Goal: Task Accomplishment & Management: Use online tool/utility

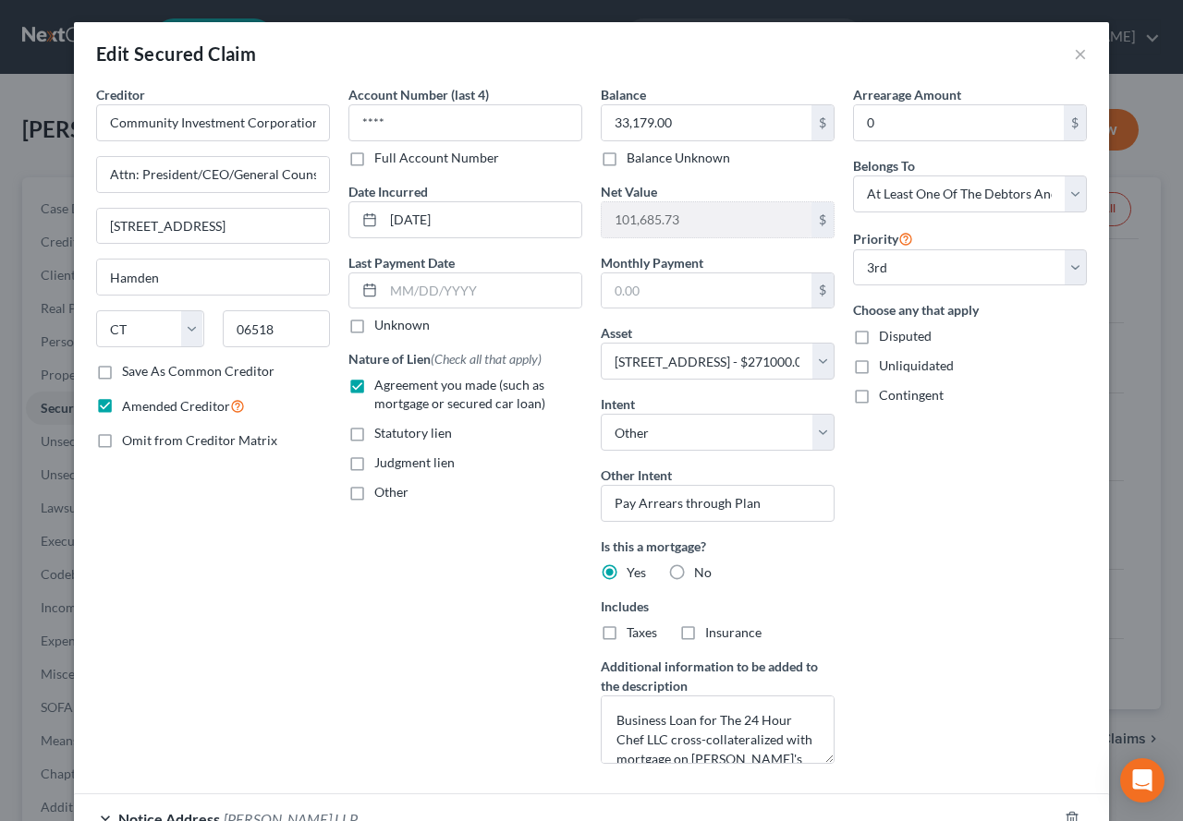
select select "6"
select select "4"
select select "3"
select select "0"
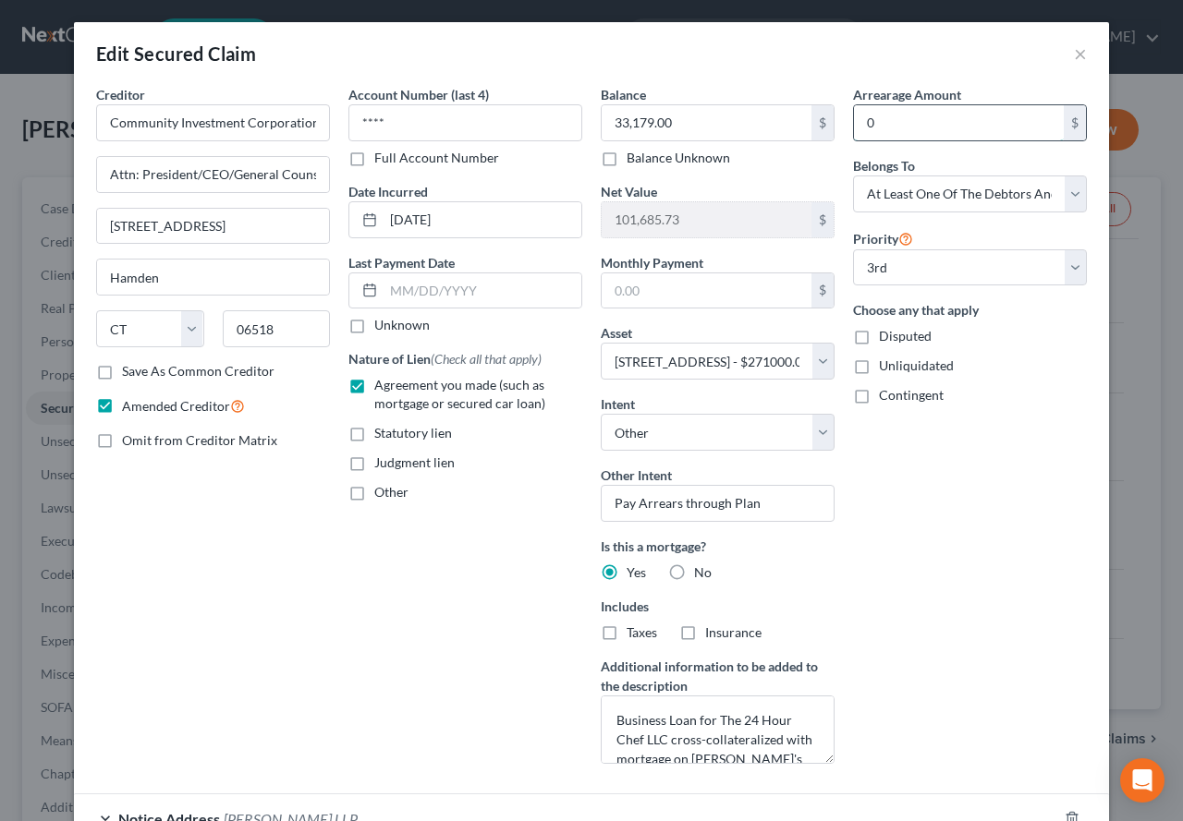
click at [884, 117] on input "0" at bounding box center [959, 122] width 210 height 35
type input "6,671.10"
click at [607, 297] on input "text" at bounding box center [706, 290] width 210 height 35
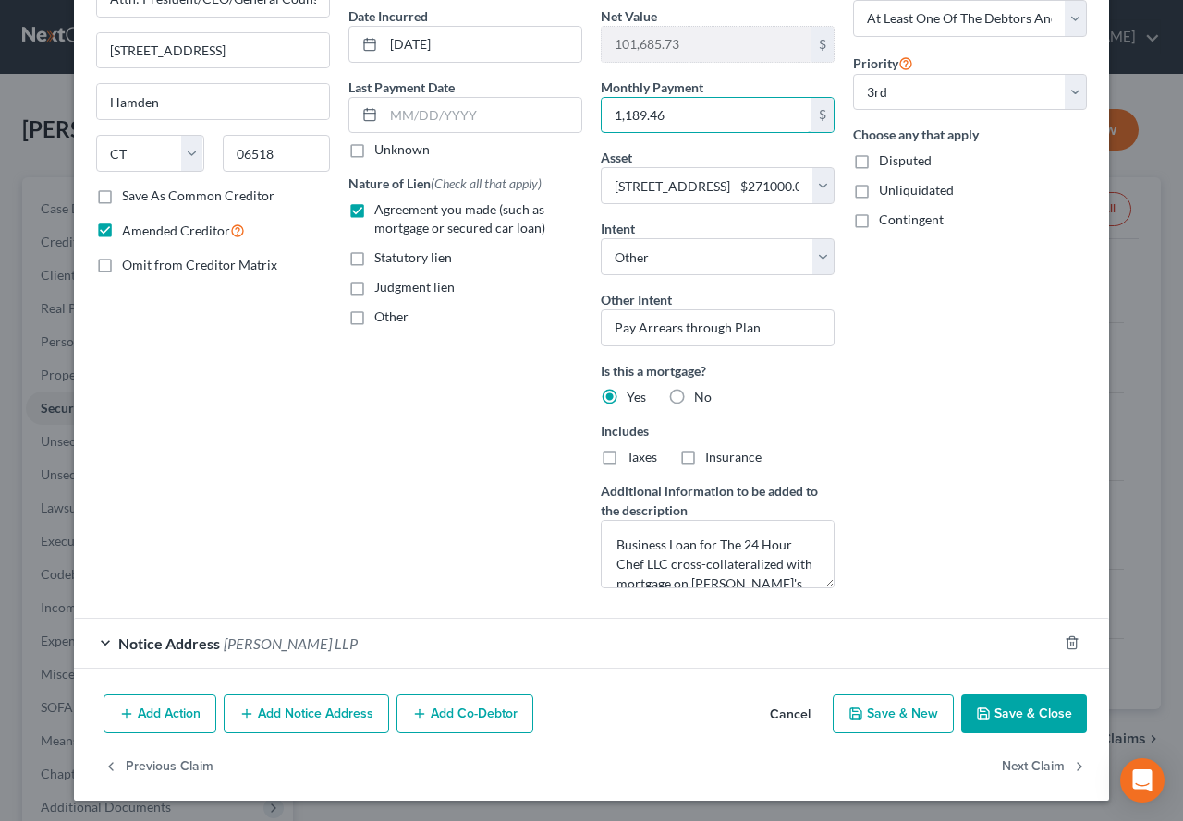
scroll to position [177, 0]
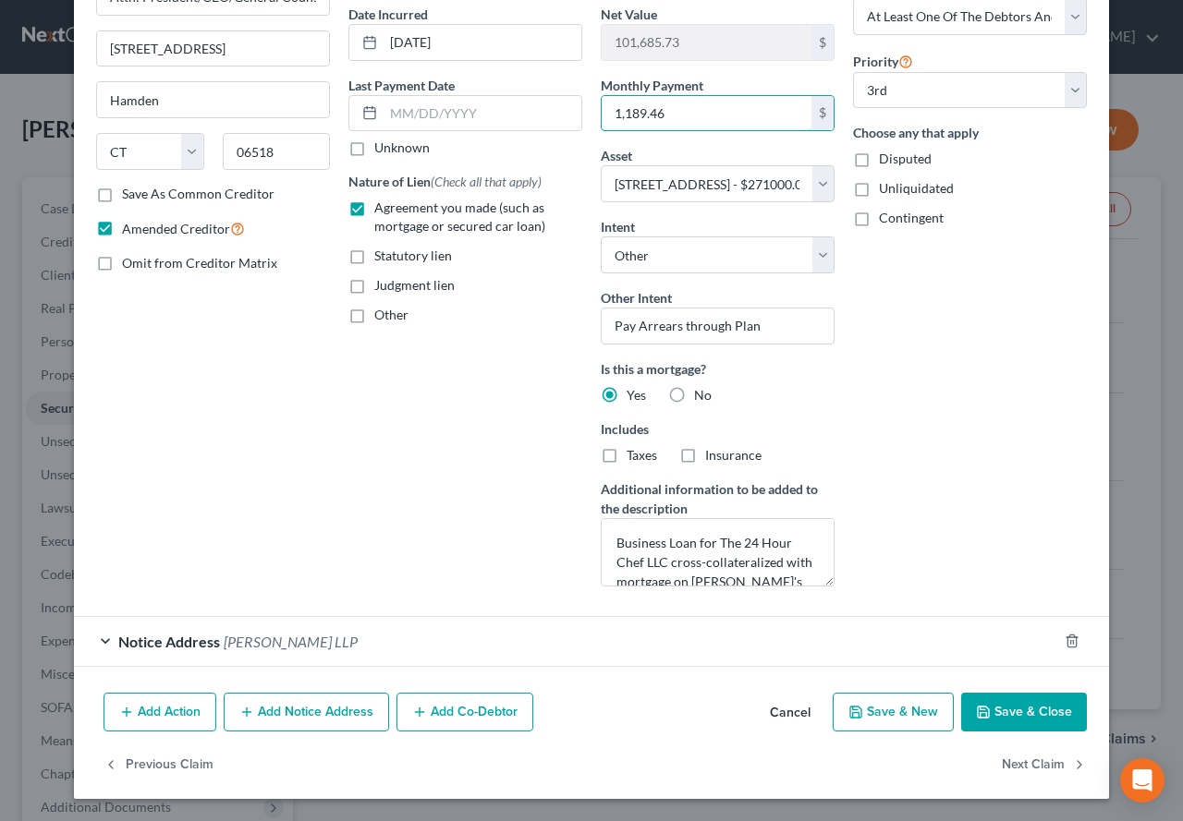
type input "1,189.46"
click at [1005, 714] on button "Save & Close" at bounding box center [1024, 712] width 126 height 39
select select
select select "2"
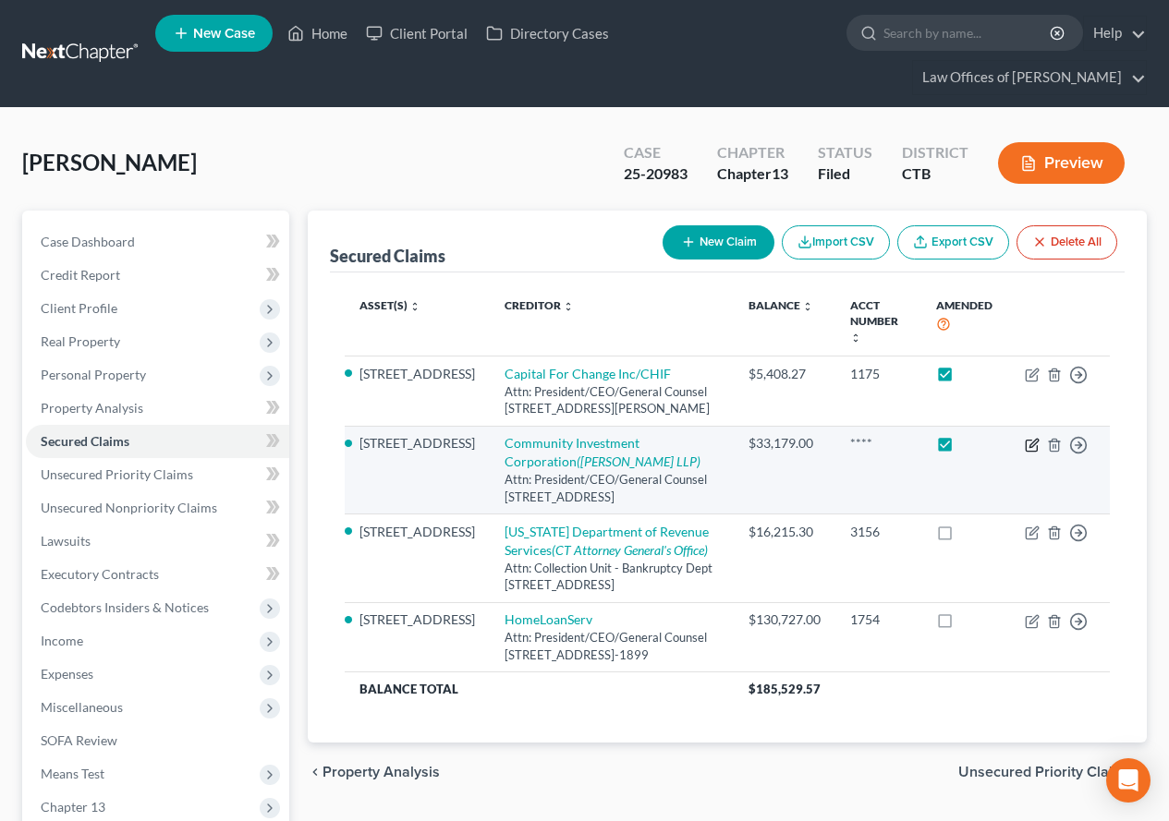
click at [1028, 438] on icon "button" at bounding box center [1032, 445] width 15 height 15
select select "6"
select select "4"
select select "3"
select select "0"
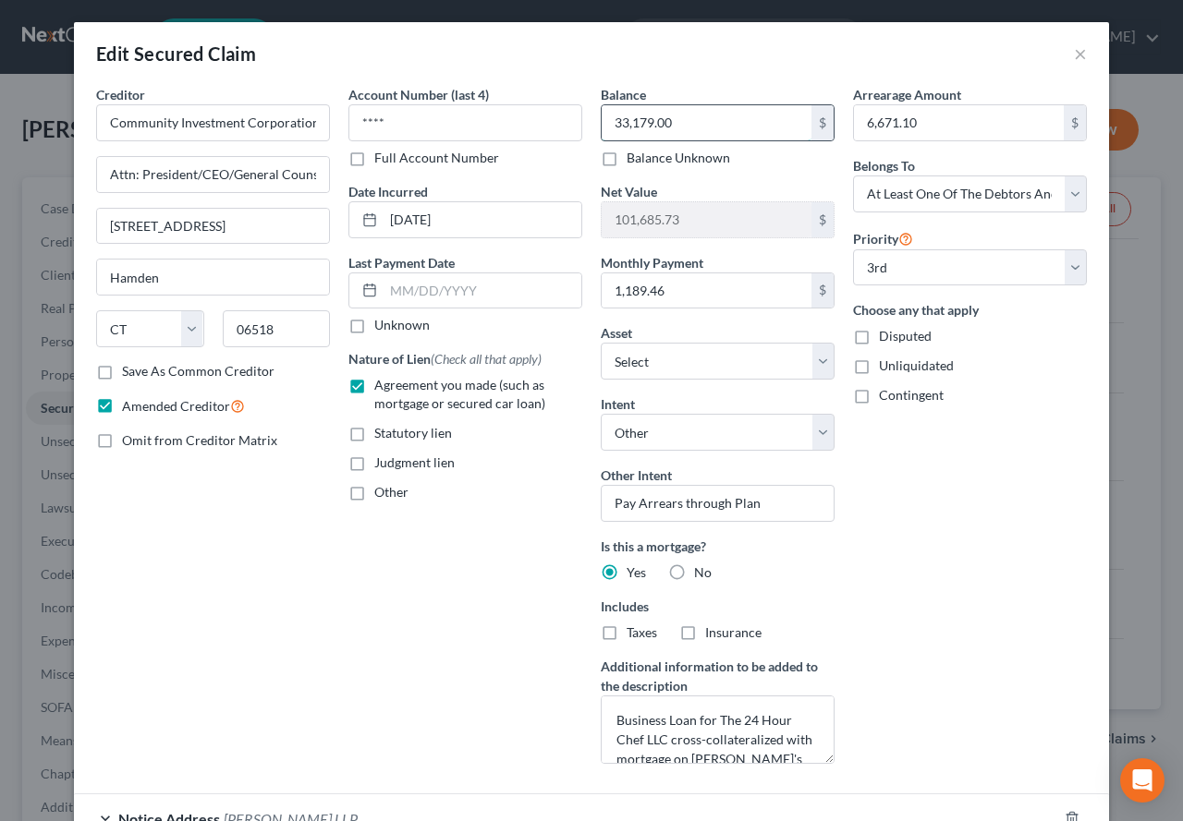
click at [705, 128] on input "33,179.00" at bounding box center [706, 122] width 210 height 35
type input "130,025.87"
click at [962, 537] on div "Arrearage Amount 6,671.10 $ Belongs To * Select Debtor 1 Only Debtor 2 Only Deb…" at bounding box center [969, 432] width 252 height 694
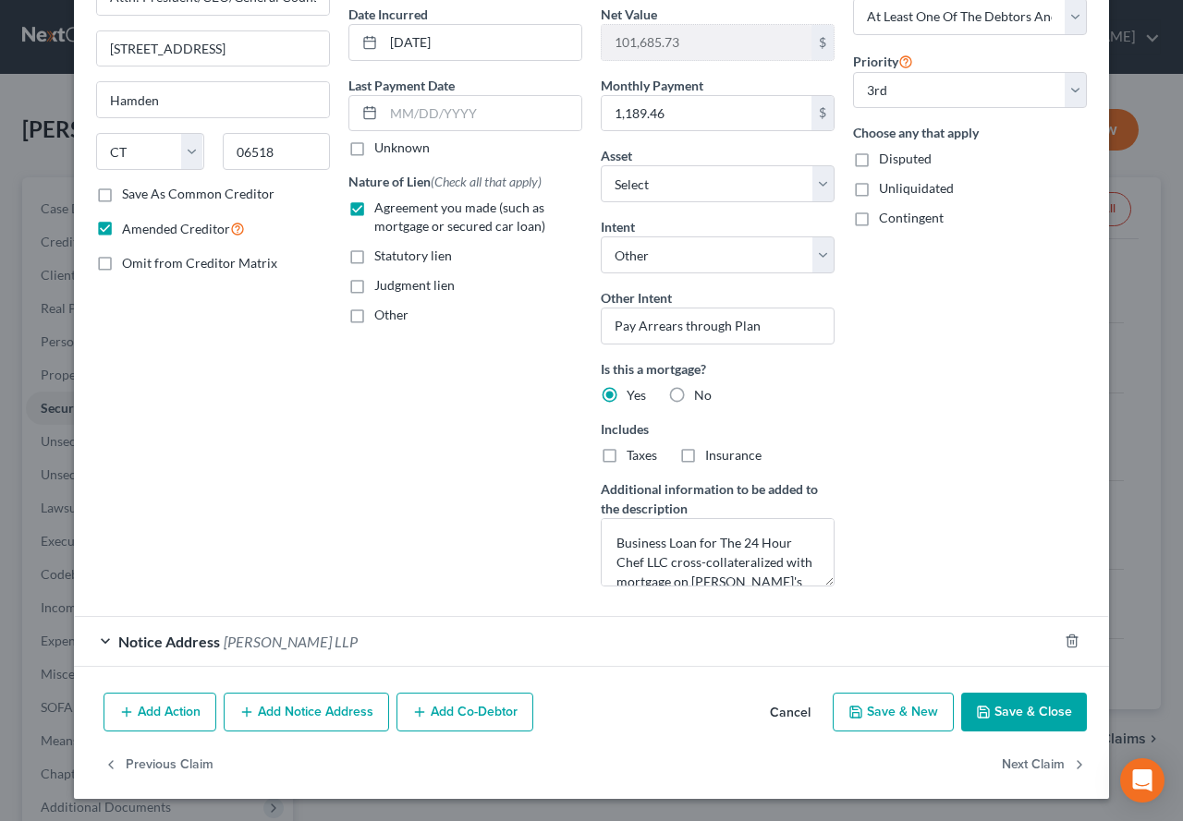
click at [1012, 720] on button "Save & Close" at bounding box center [1024, 712] width 126 height 39
select select "2"
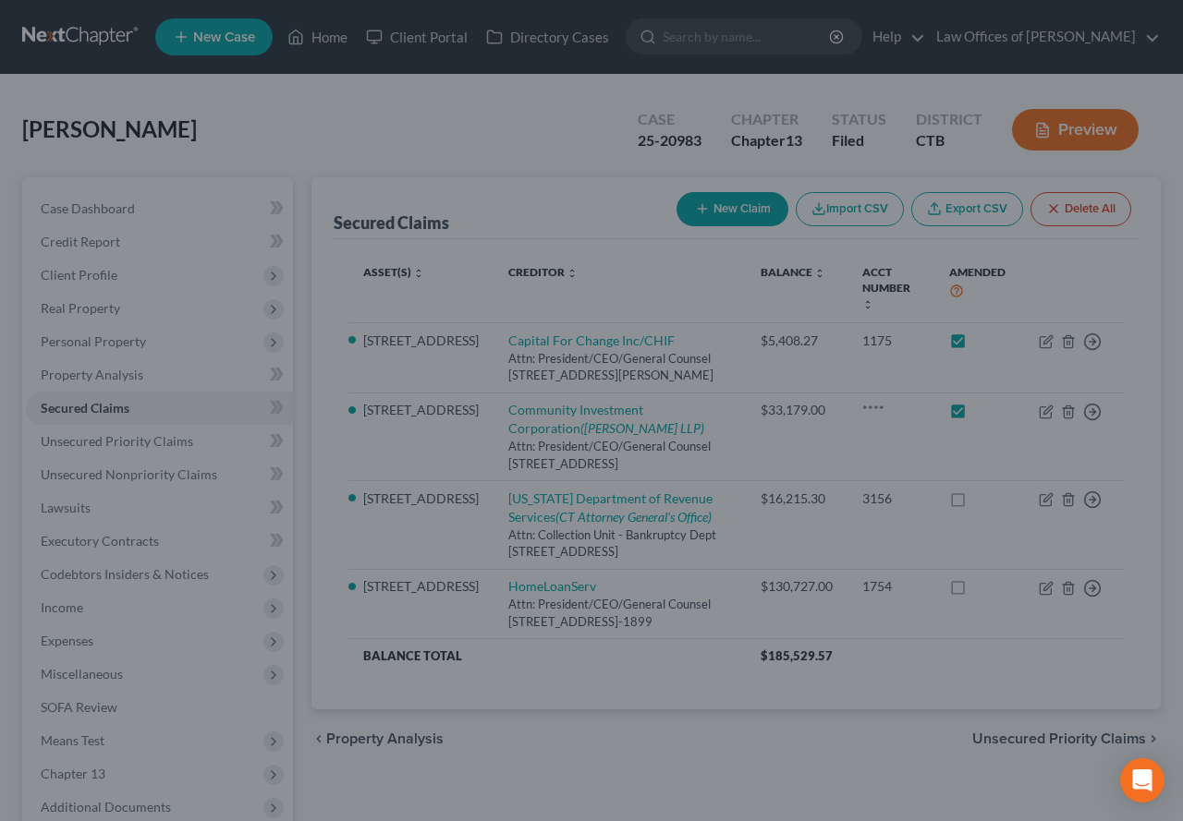
type input "4,838.86"
select select "6"
select select "0"
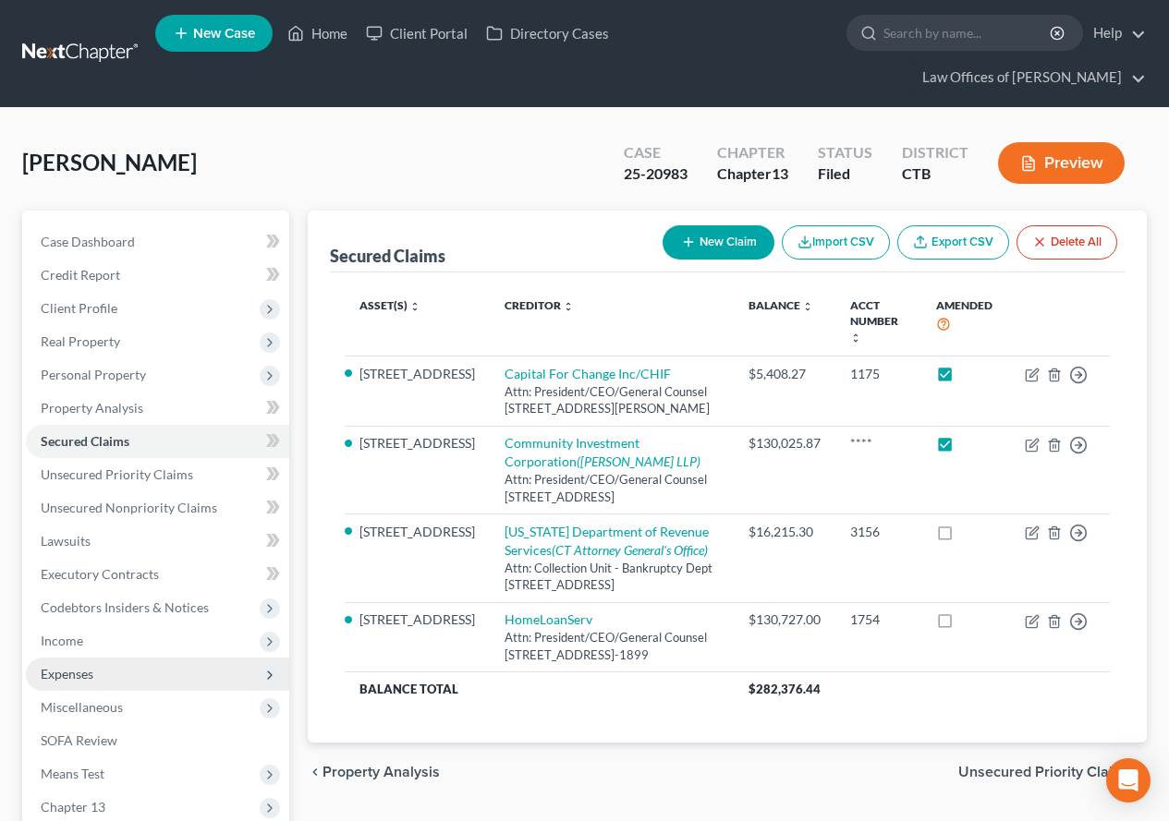
click at [52, 673] on span "Expenses" at bounding box center [67, 674] width 53 height 16
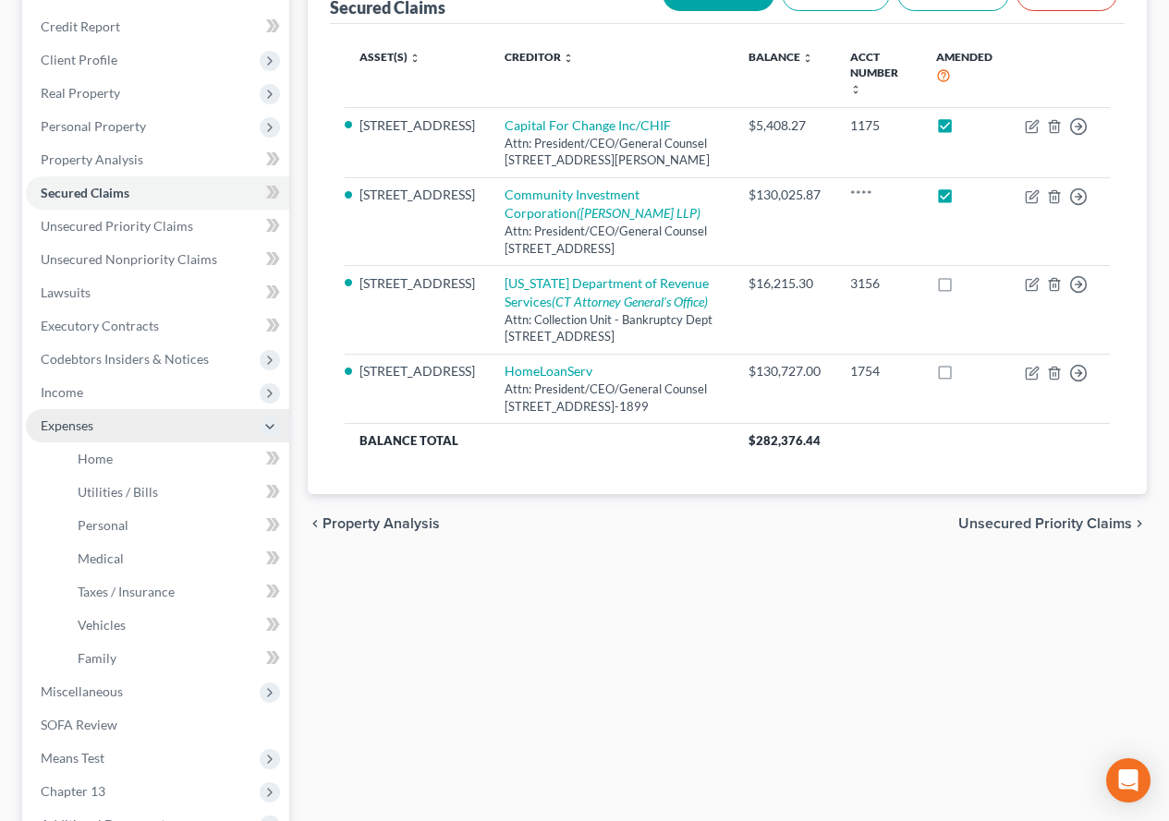
scroll to position [277, 0]
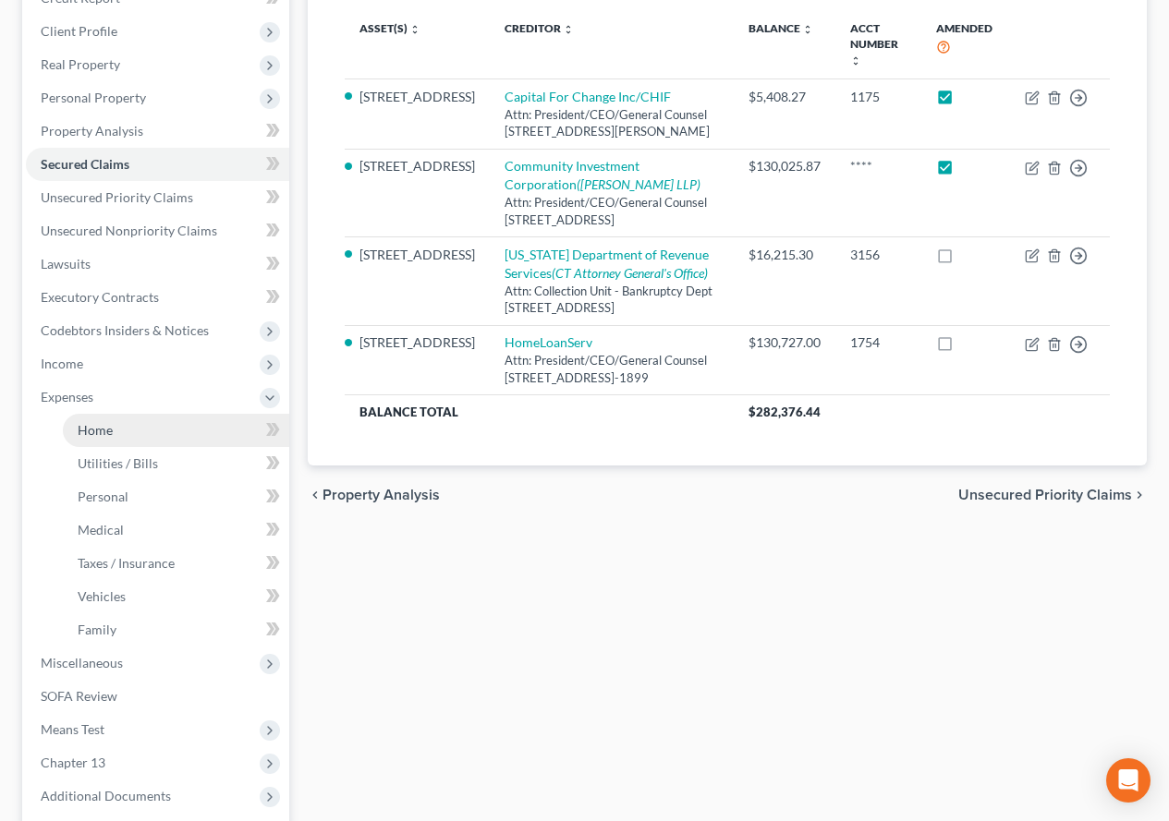
click at [80, 434] on span "Home" at bounding box center [95, 430] width 35 height 16
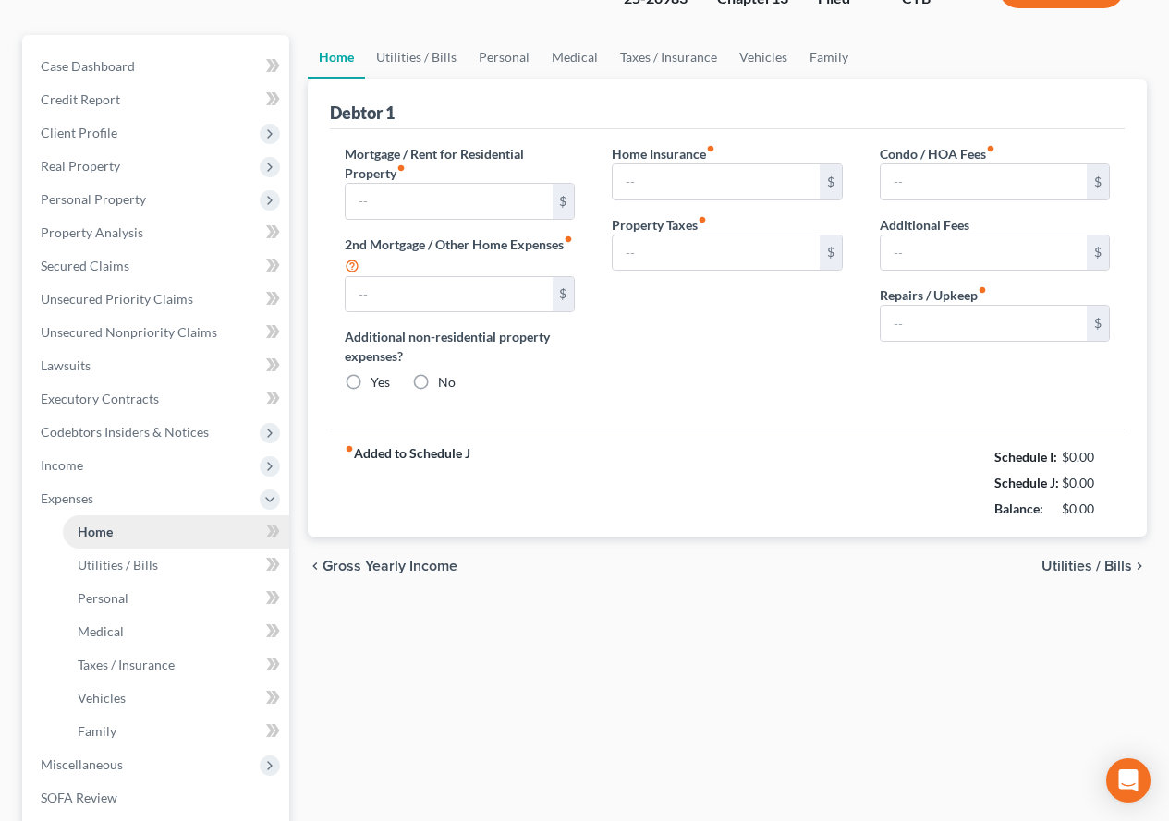
type input "1,290.00"
type input "25.22"
radio input "true"
type input "0.00"
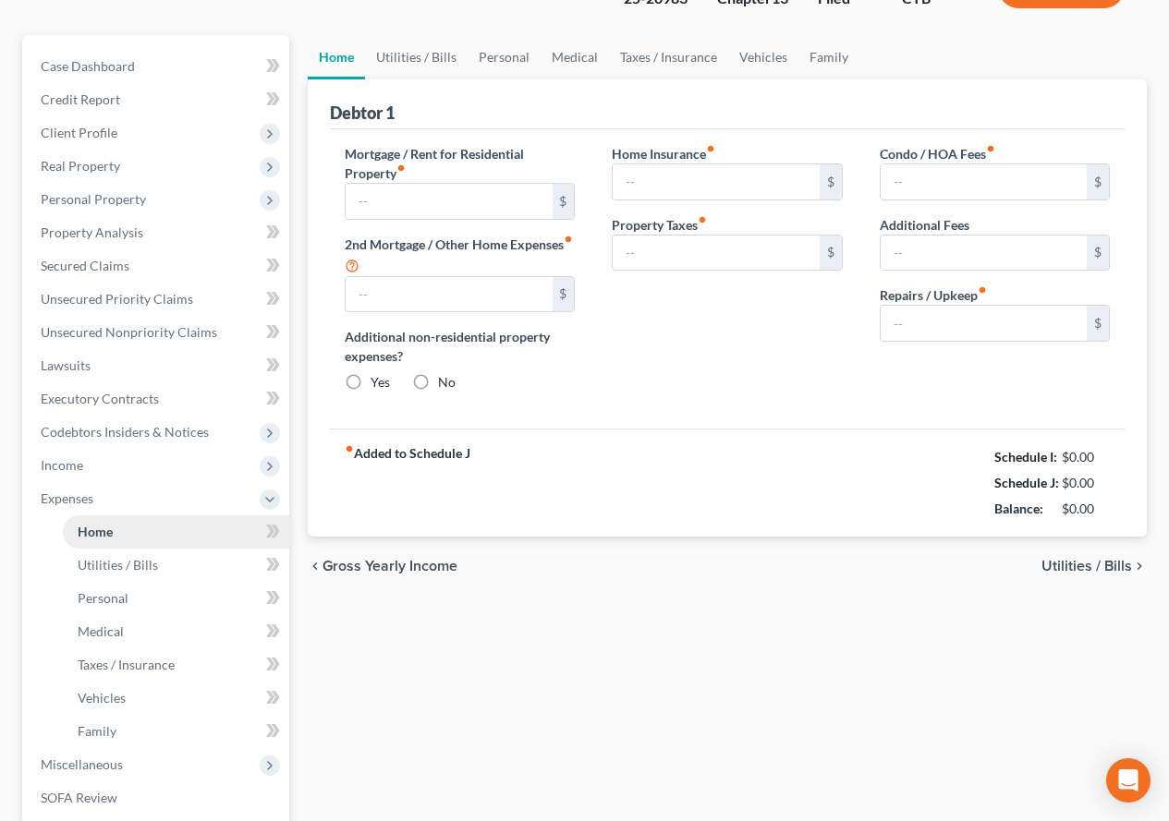
type input "0.00"
type input "125.00"
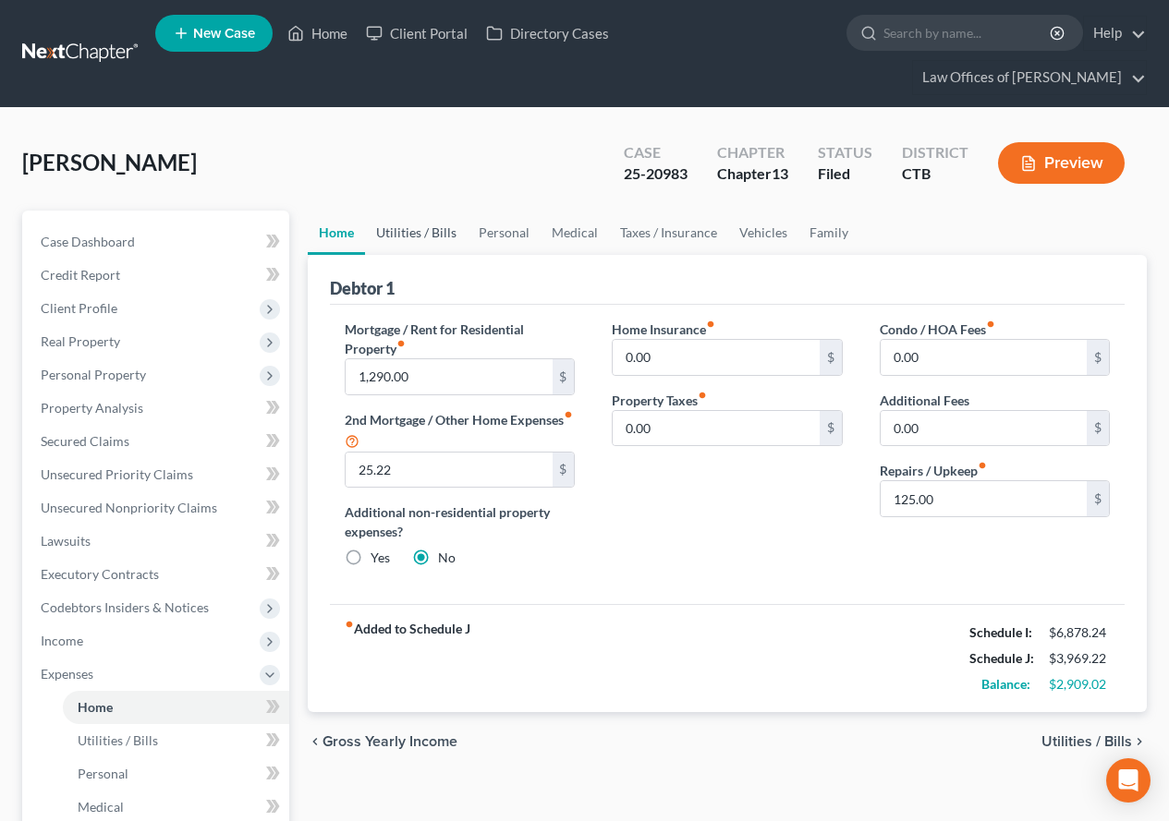
click at [406, 234] on link "Utilities / Bills" at bounding box center [416, 233] width 103 height 44
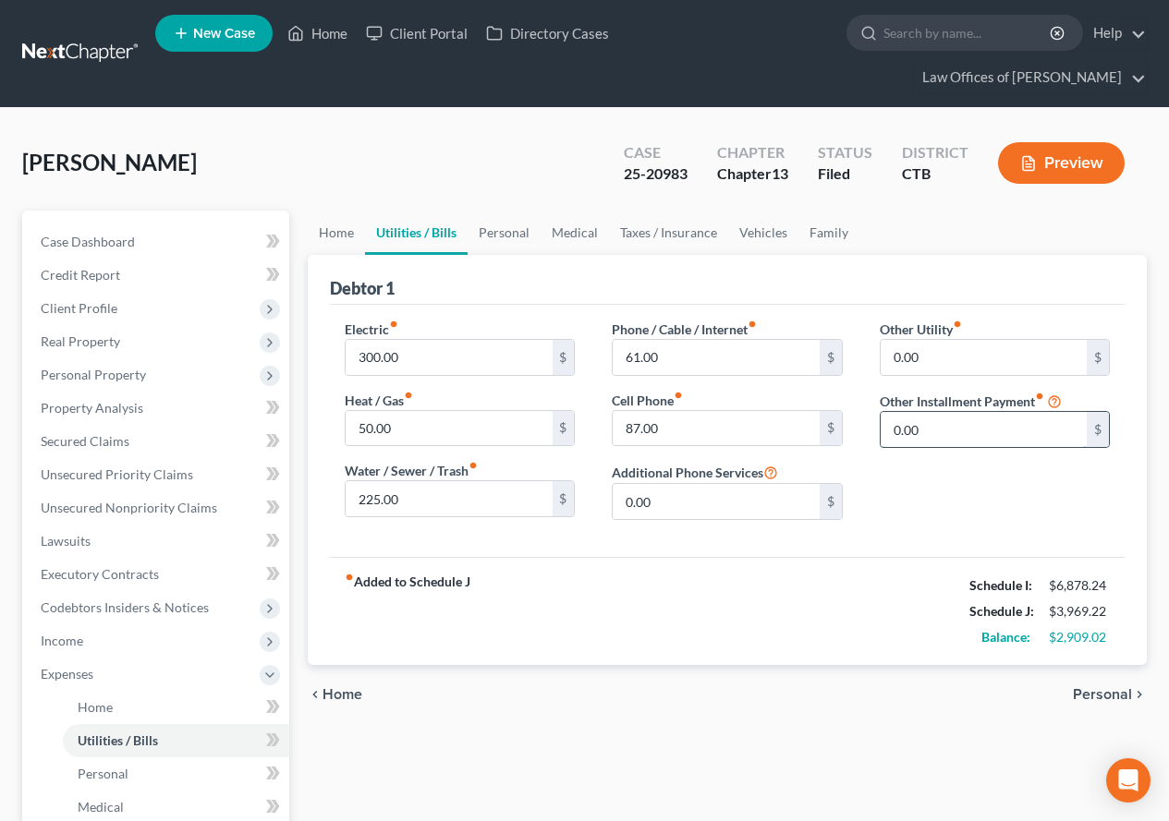
click at [940, 441] on input "0.00" at bounding box center [983, 429] width 206 height 35
type input "1,189.46"
click at [944, 485] on input "text" at bounding box center [994, 481] width 228 height 35
type input "3rd Mortgage"
click at [872, 563] on div "fiber_manual_record Added to Schedule J Schedule I: $6,878.24 Schedule J: $5,15…" at bounding box center [727, 611] width 795 height 108
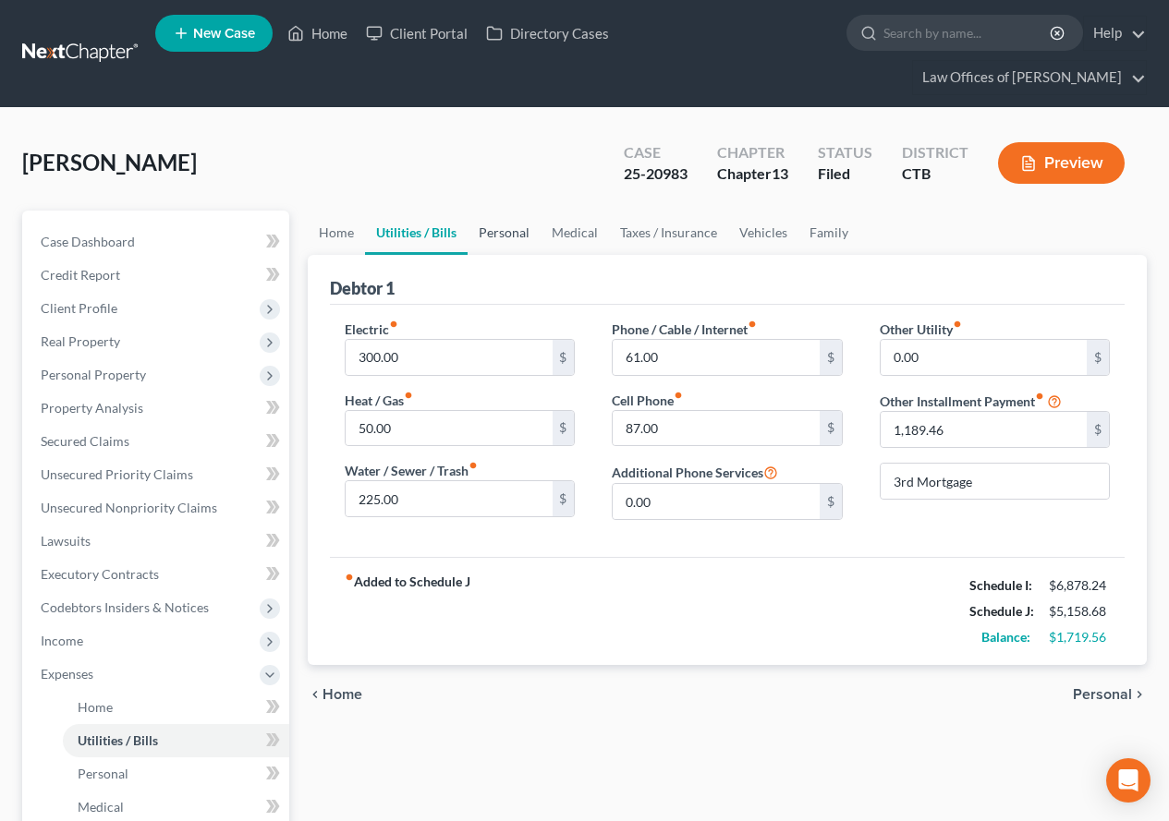
click at [500, 237] on link "Personal" at bounding box center [503, 233] width 73 height 44
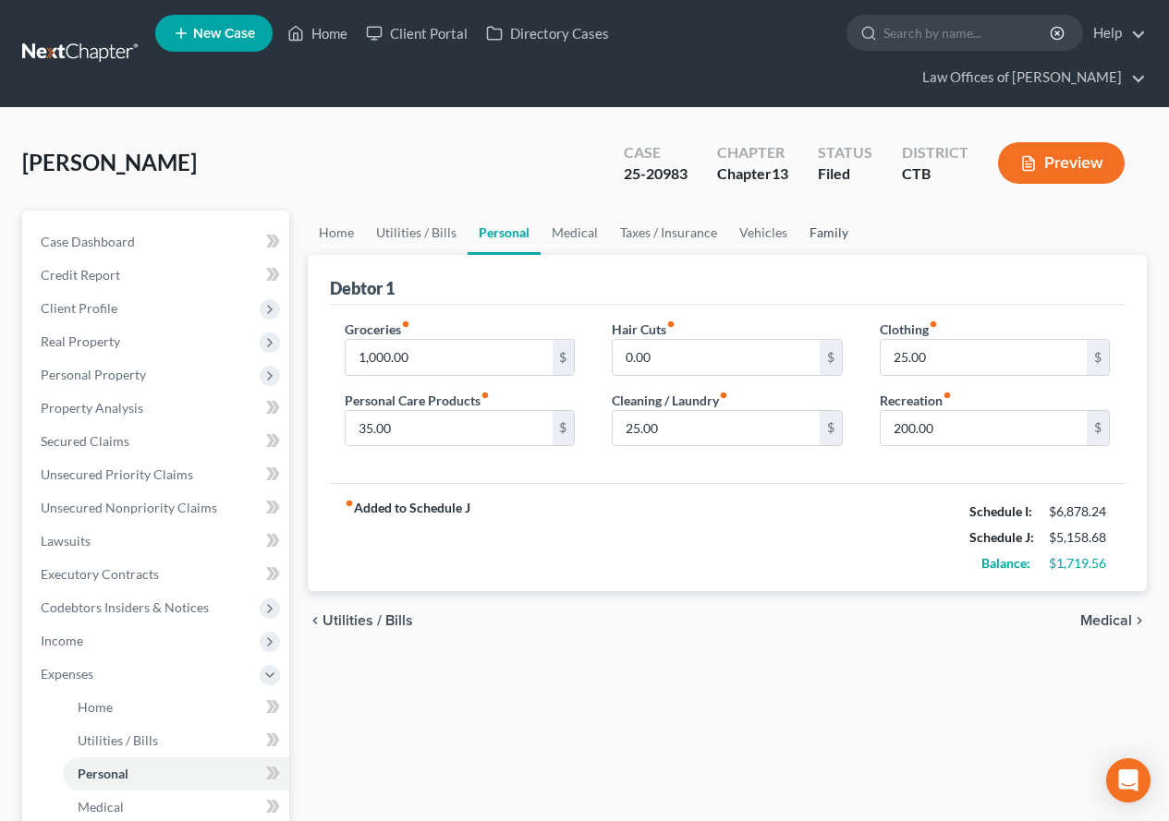
click at [819, 236] on link "Family" at bounding box center [828, 233] width 61 height 44
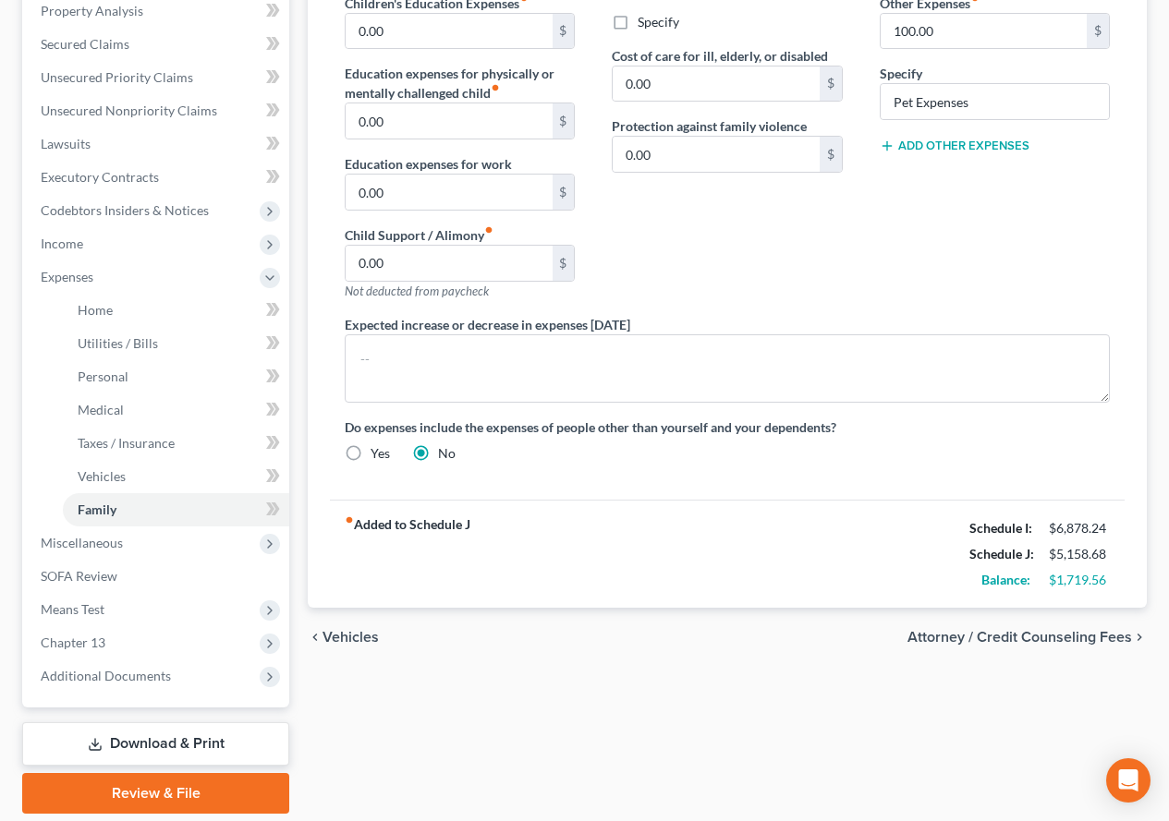
scroll to position [460, 0]
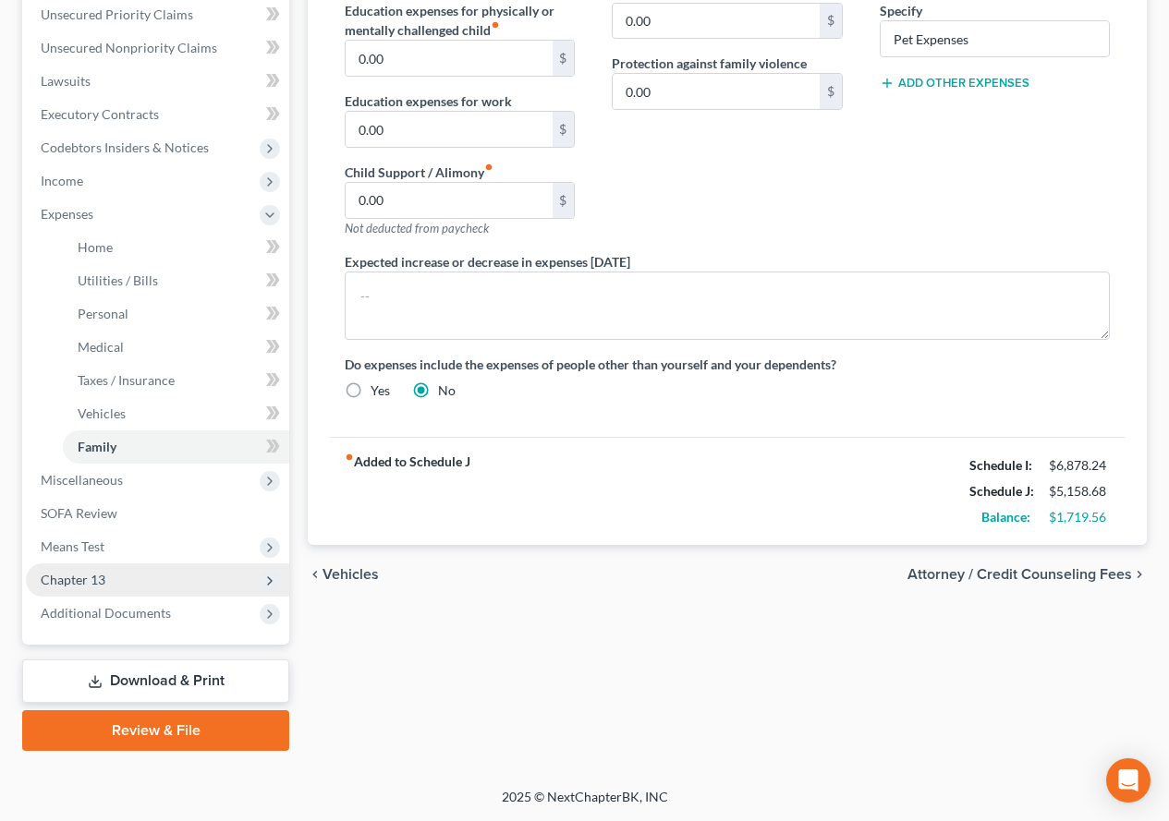
click at [84, 585] on span "Chapter 13" at bounding box center [73, 580] width 65 height 16
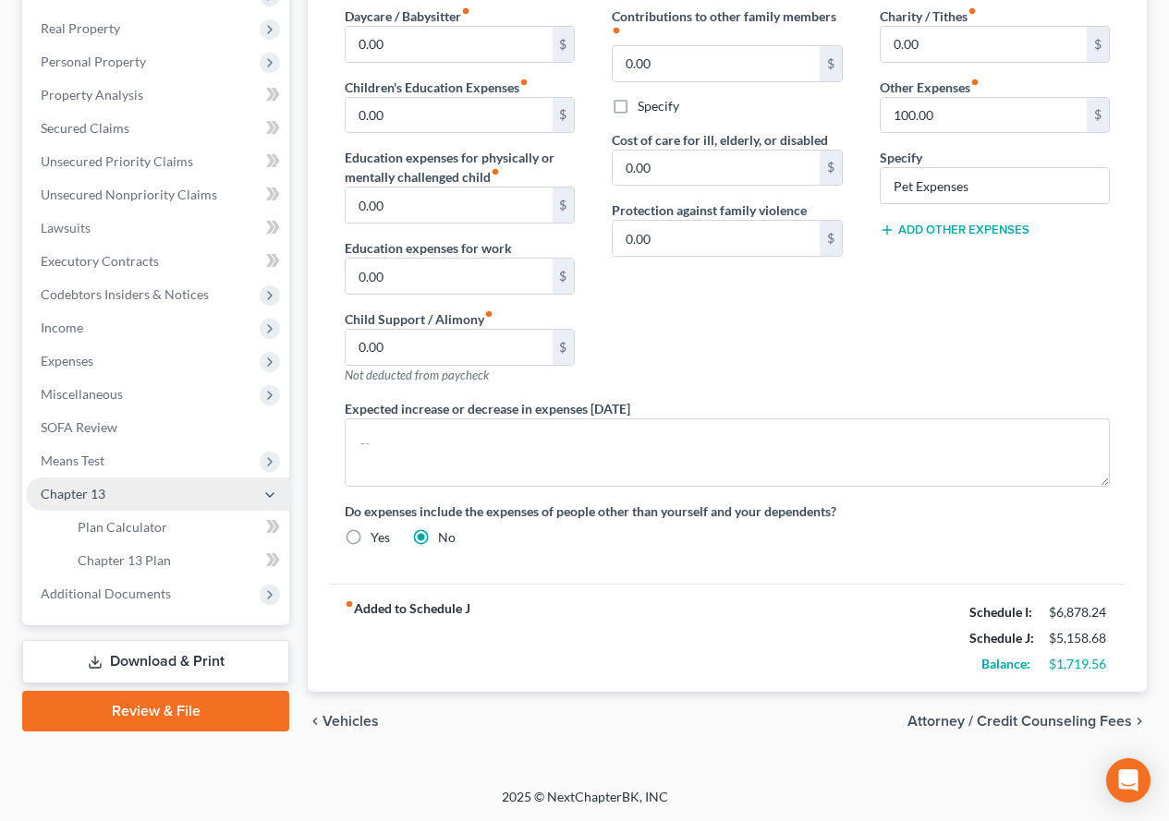
scroll to position [313, 0]
click at [115, 528] on span "Plan Calculator" at bounding box center [123, 527] width 90 height 16
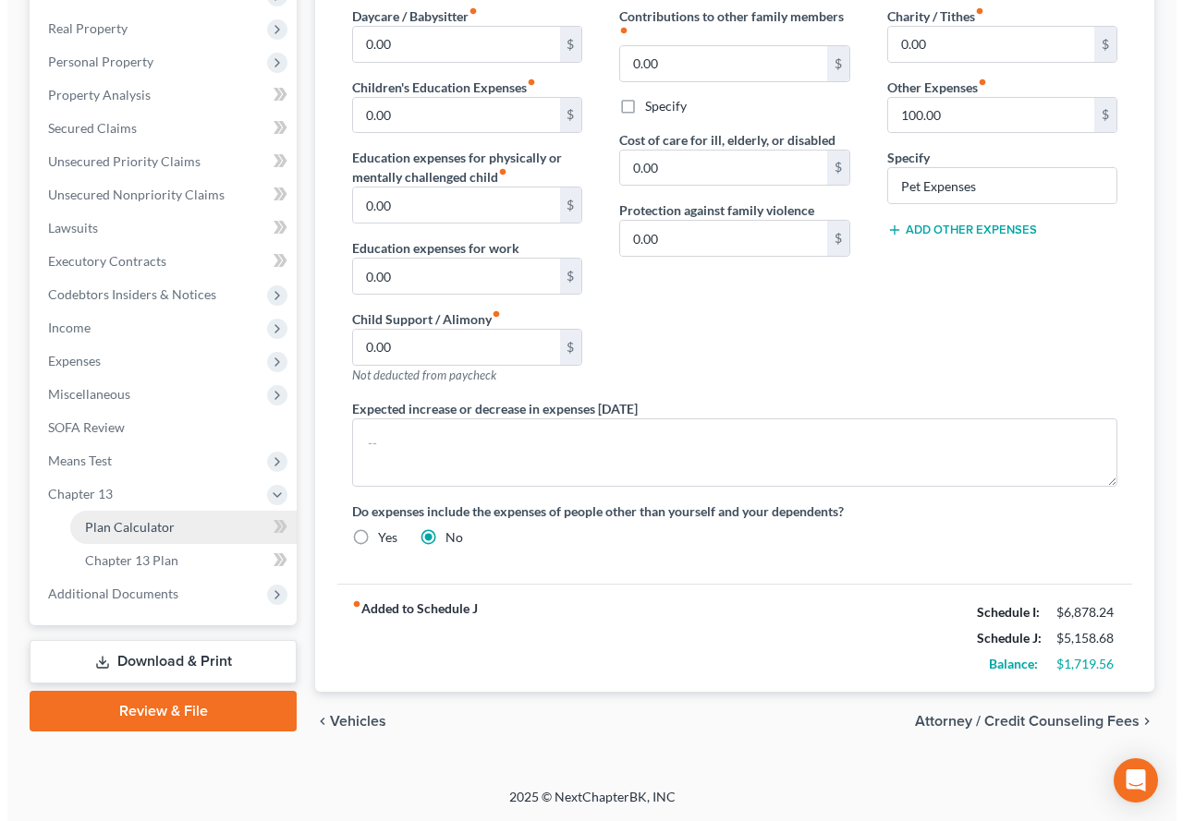
scroll to position [280, 0]
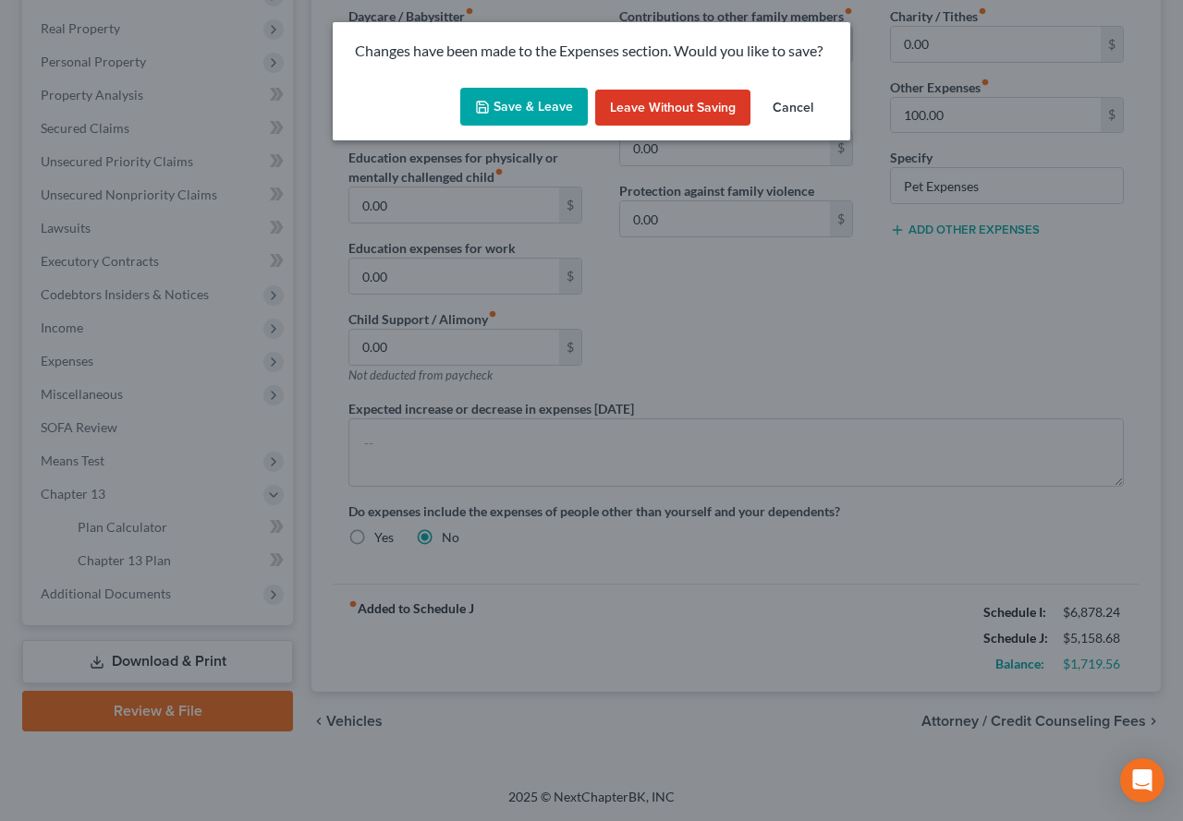
click at [498, 115] on button "Save & Leave" at bounding box center [523, 107] width 127 height 39
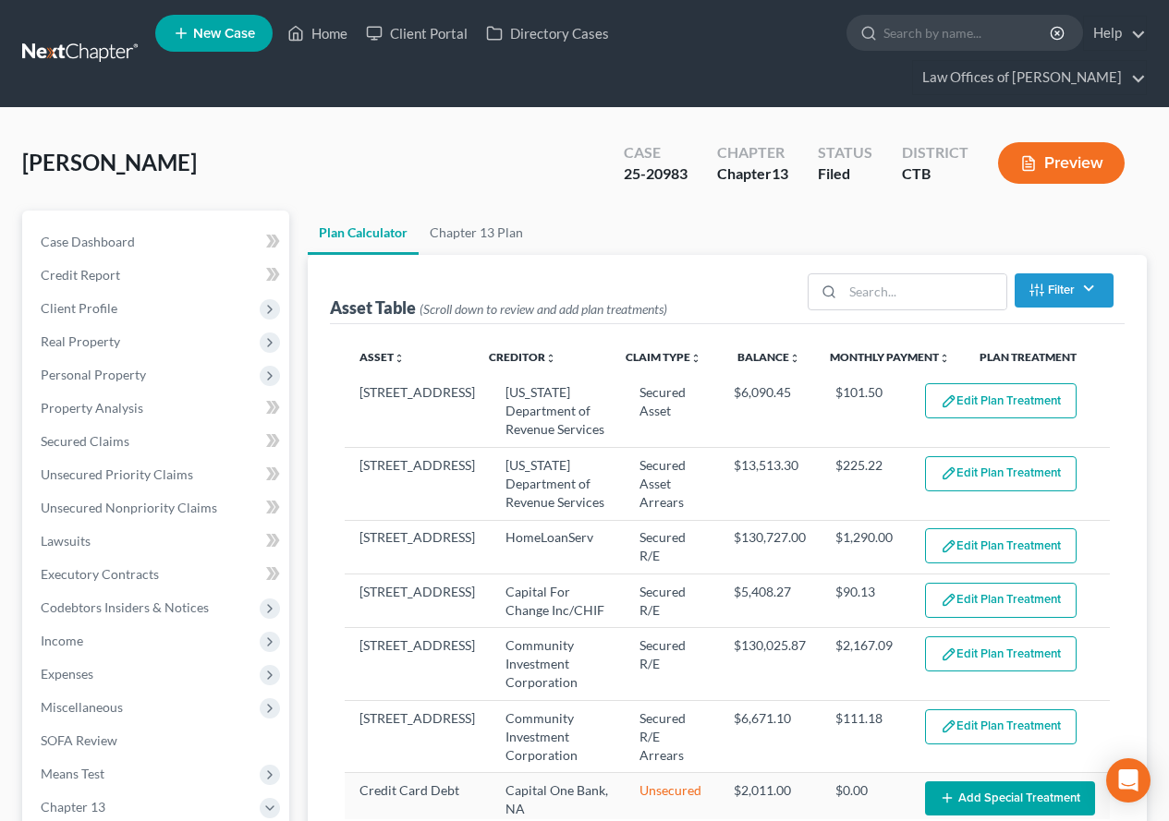
select select "59"
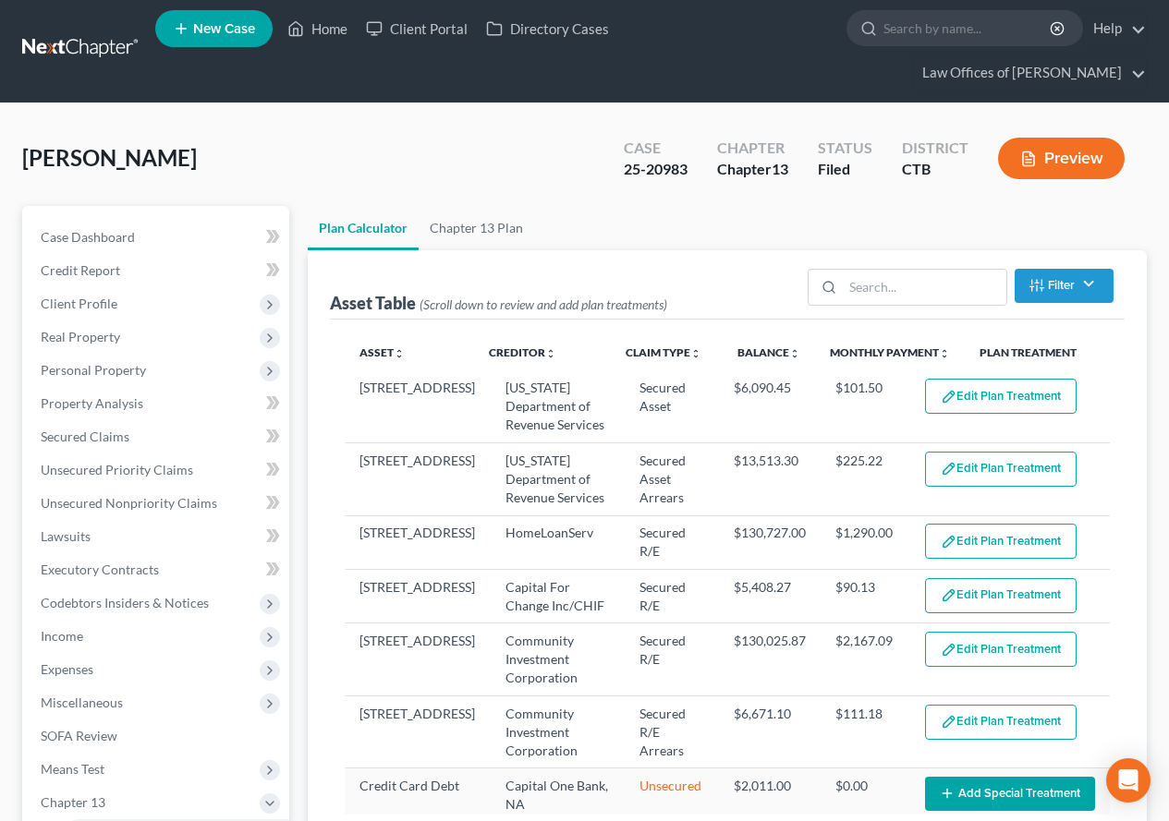
scroll to position [13, 0]
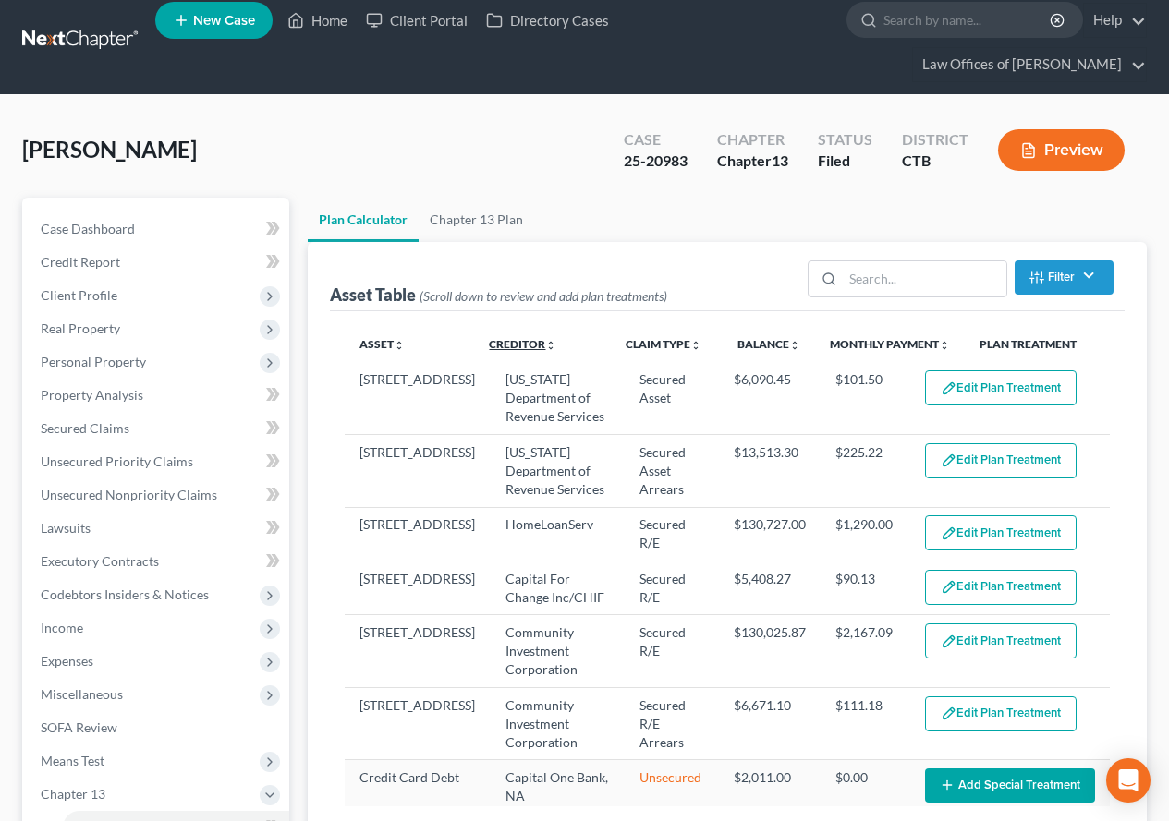
click at [503, 339] on link "Creditor unfold_more expand_more expand_less" at bounding box center [522, 344] width 67 height 14
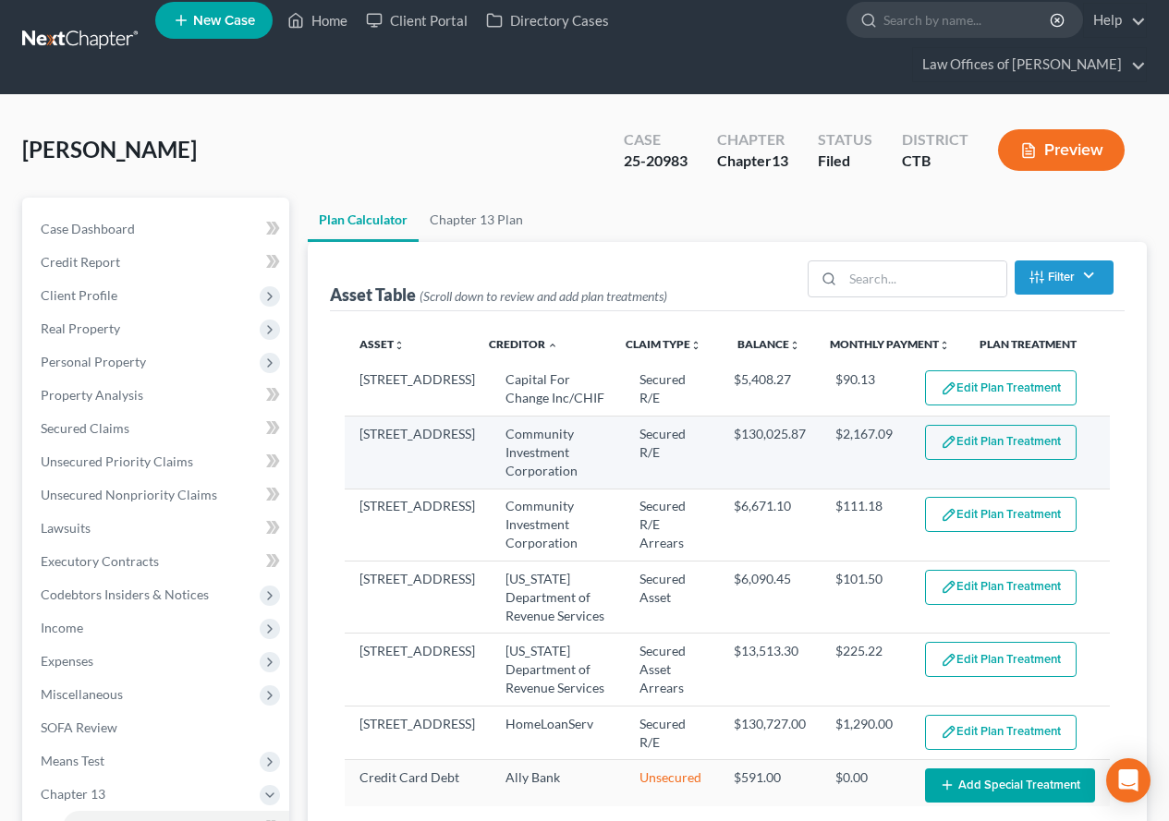
click at [959, 445] on button "Edit Plan Treatment" at bounding box center [1001, 442] width 152 height 35
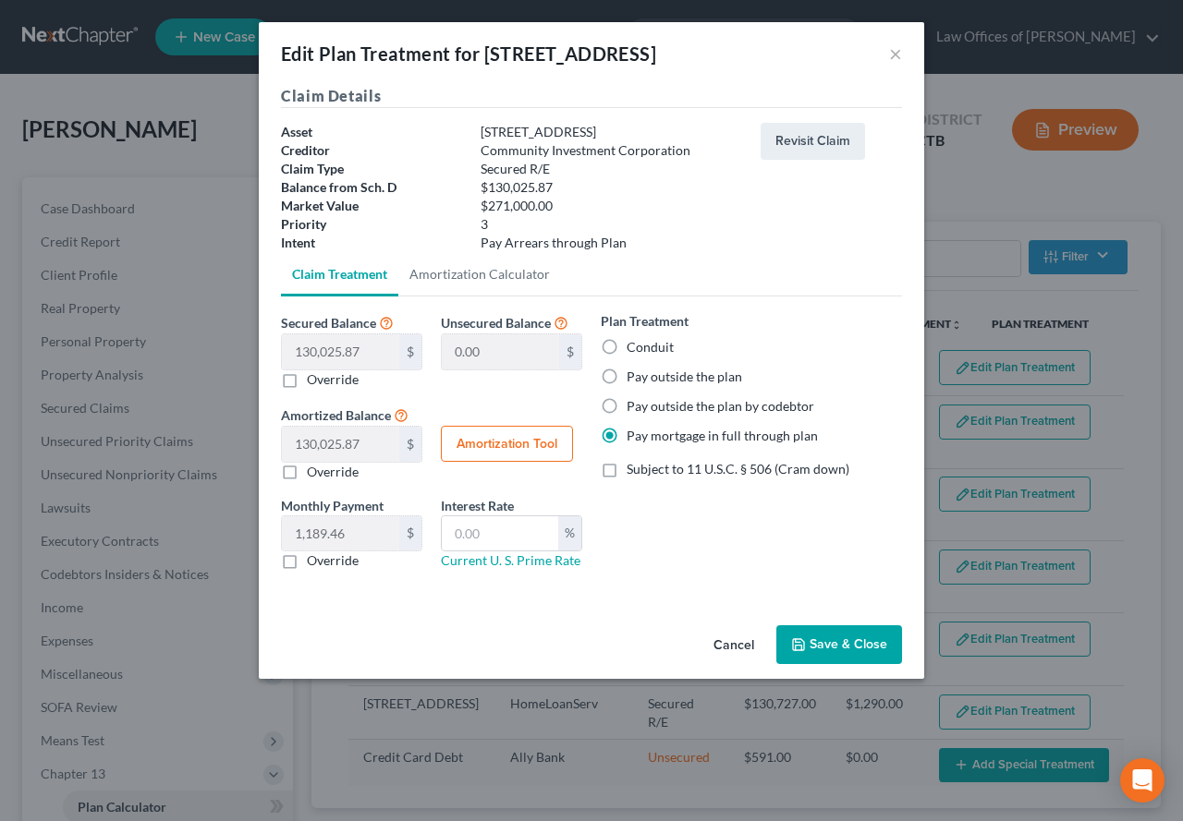
click at [626, 379] on label "Pay outside the plan" at bounding box center [683, 377] width 115 height 18
click at [634, 379] on input "Pay outside the plan" at bounding box center [640, 374] width 12 height 12
radio input "true"
click at [827, 646] on button "Save & Close" at bounding box center [839, 644] width 126 height 39
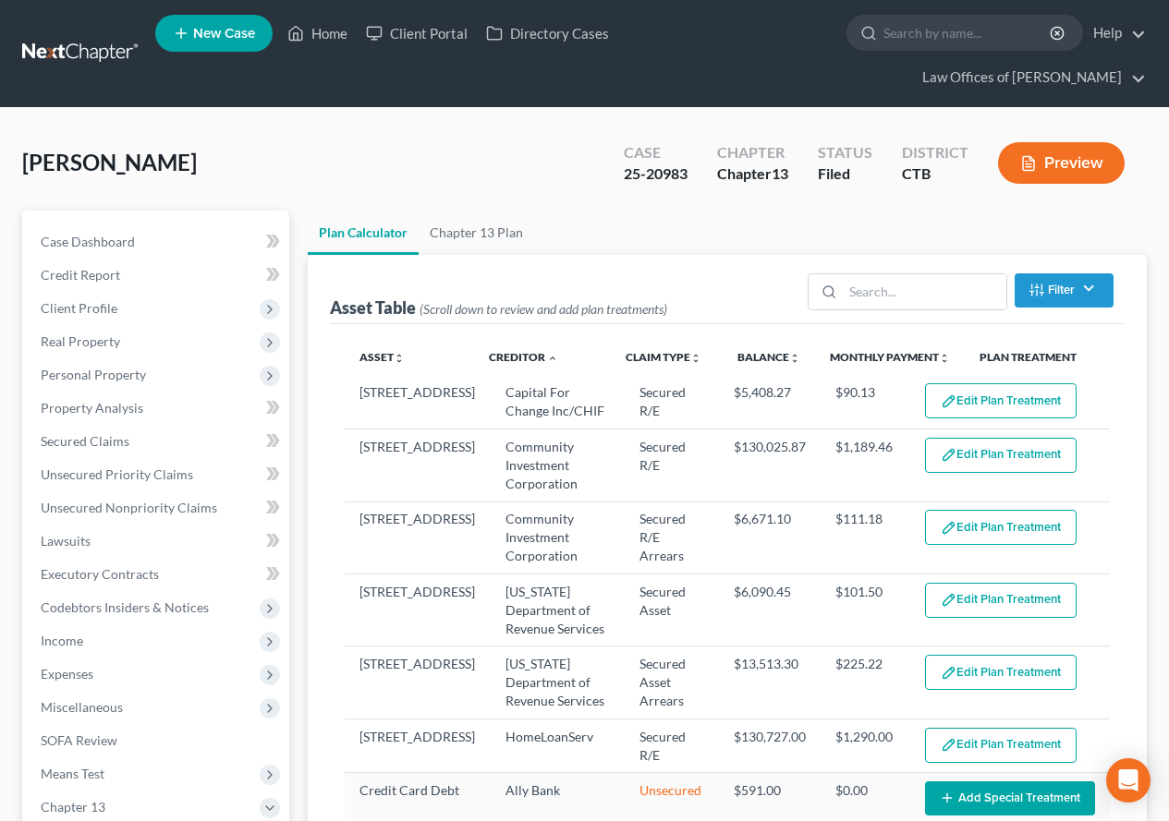
select select "59"
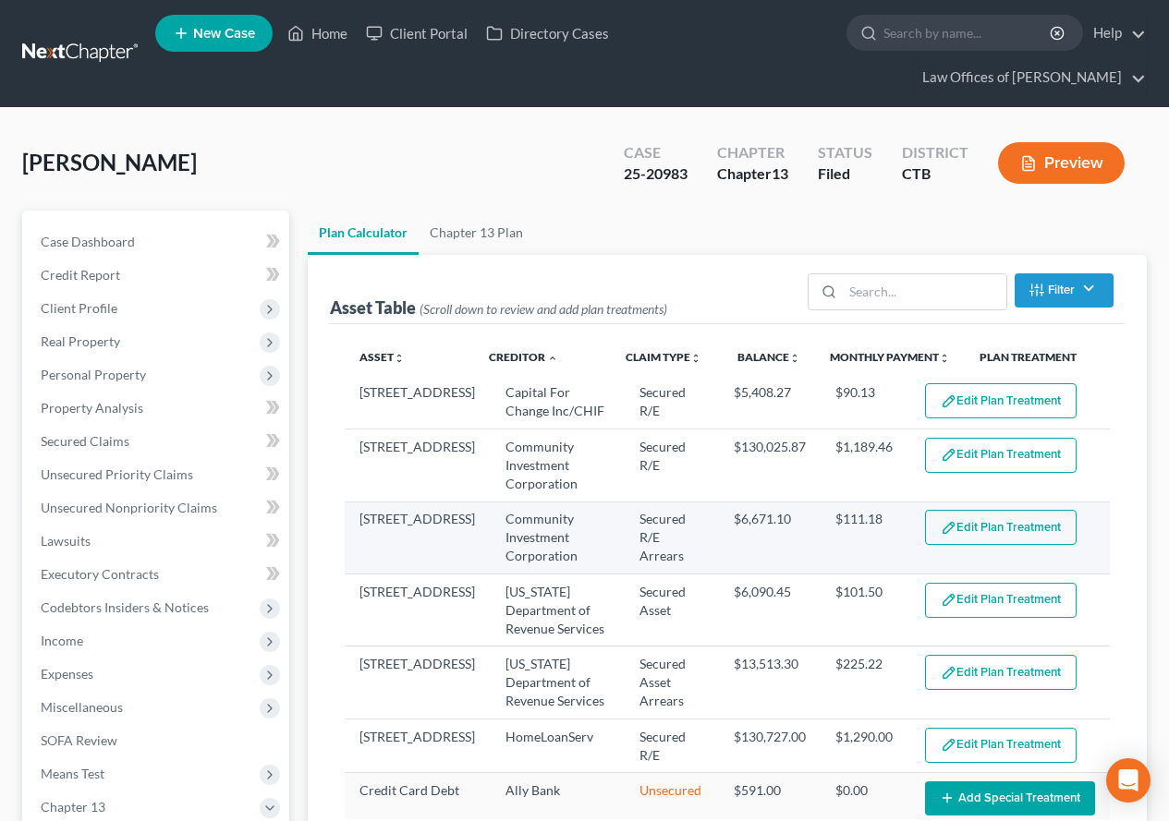
click at [1003, 531] on button "Edit Plan Treatment" at bounding box center [1001, 527] width 152 height 35
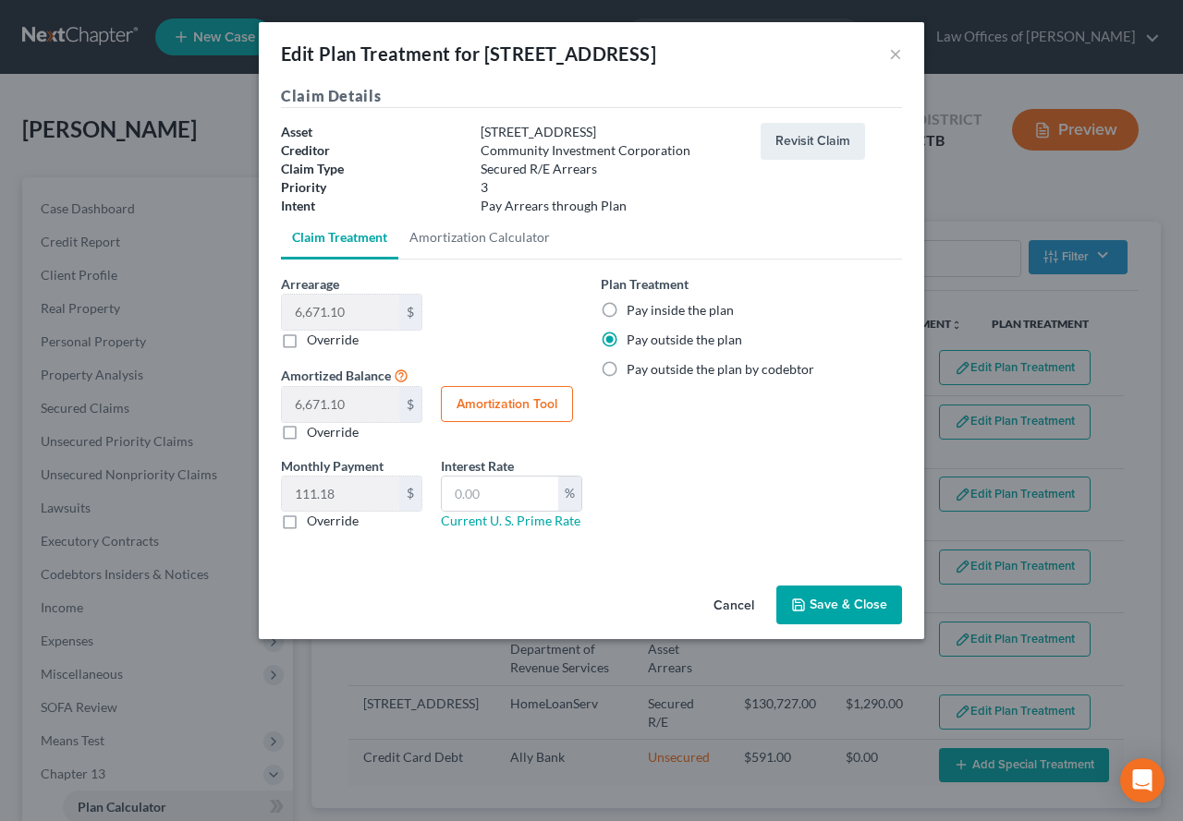
click at [626, 310] on label "Pay inside the plan" at bounding box center [679, 310] width 107 height 18
click at [634, 310] on input "Pay inside the plan" at bounding box center [640, 307] width 12 height 12
radio input "true"
click at [844, 601] on button "Save & Close" at bounding box center [839, 605] width 126 height 39
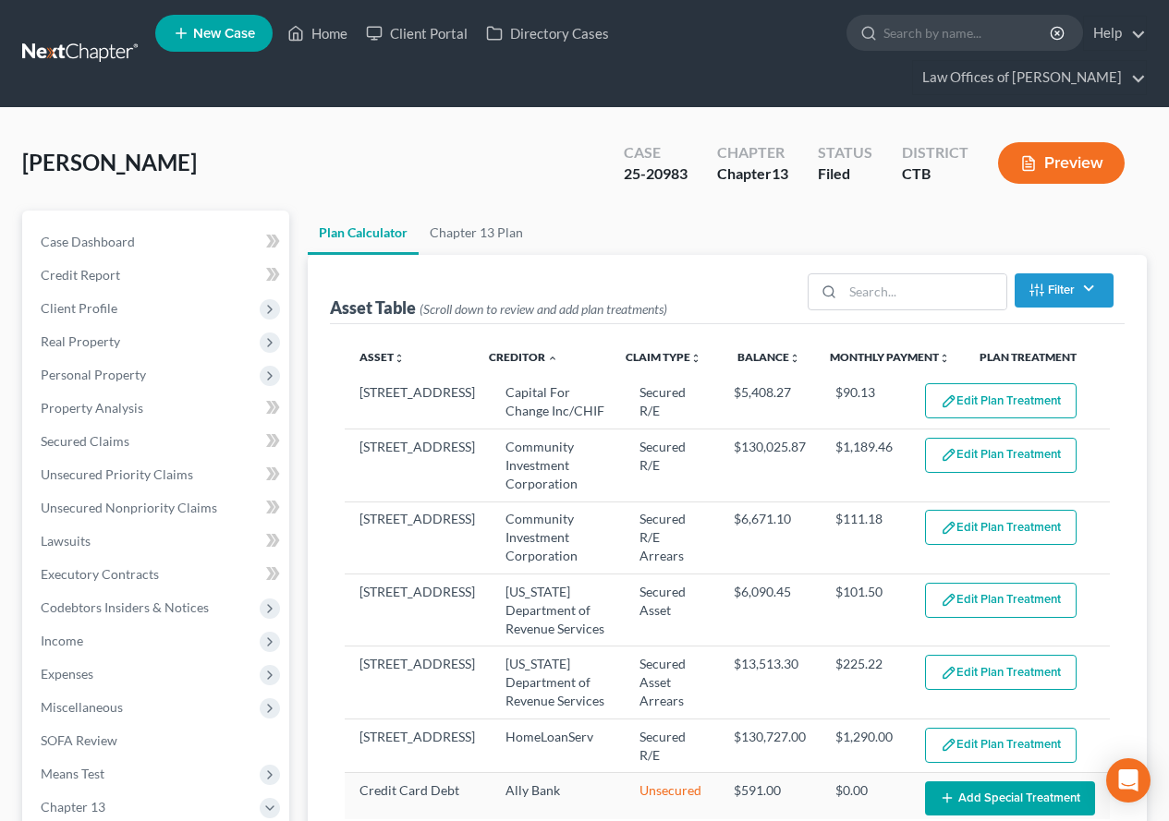
select select "59"
